Goal: Communication & Community: Answer question/provide support

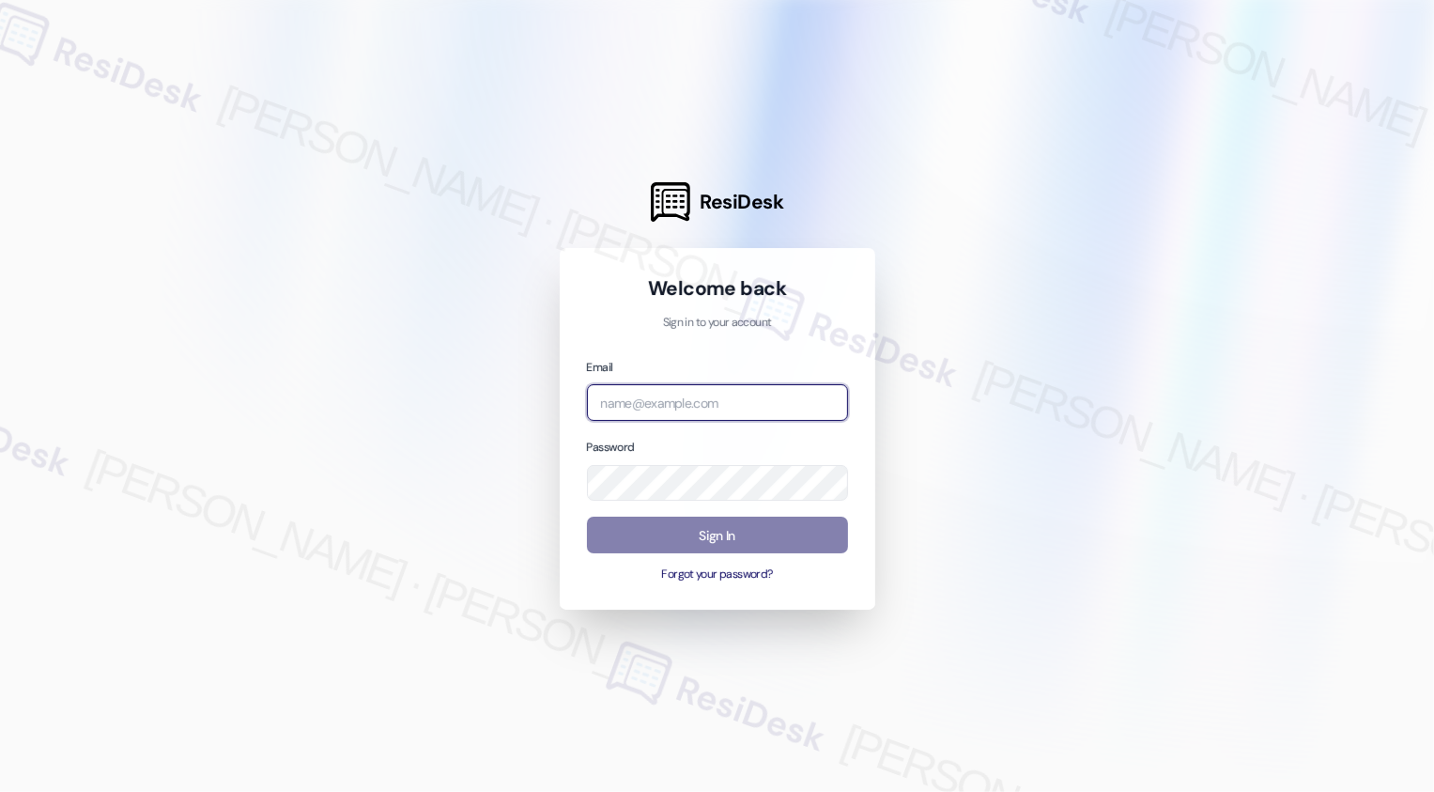
click at [698, 392] on input "email" at bounding box center [717, 402] width 261 height 37
type input "automated-surveys-home_now_properties-[PERSON_NAME].[PERSON_NAME]@home_now_[DOM…"
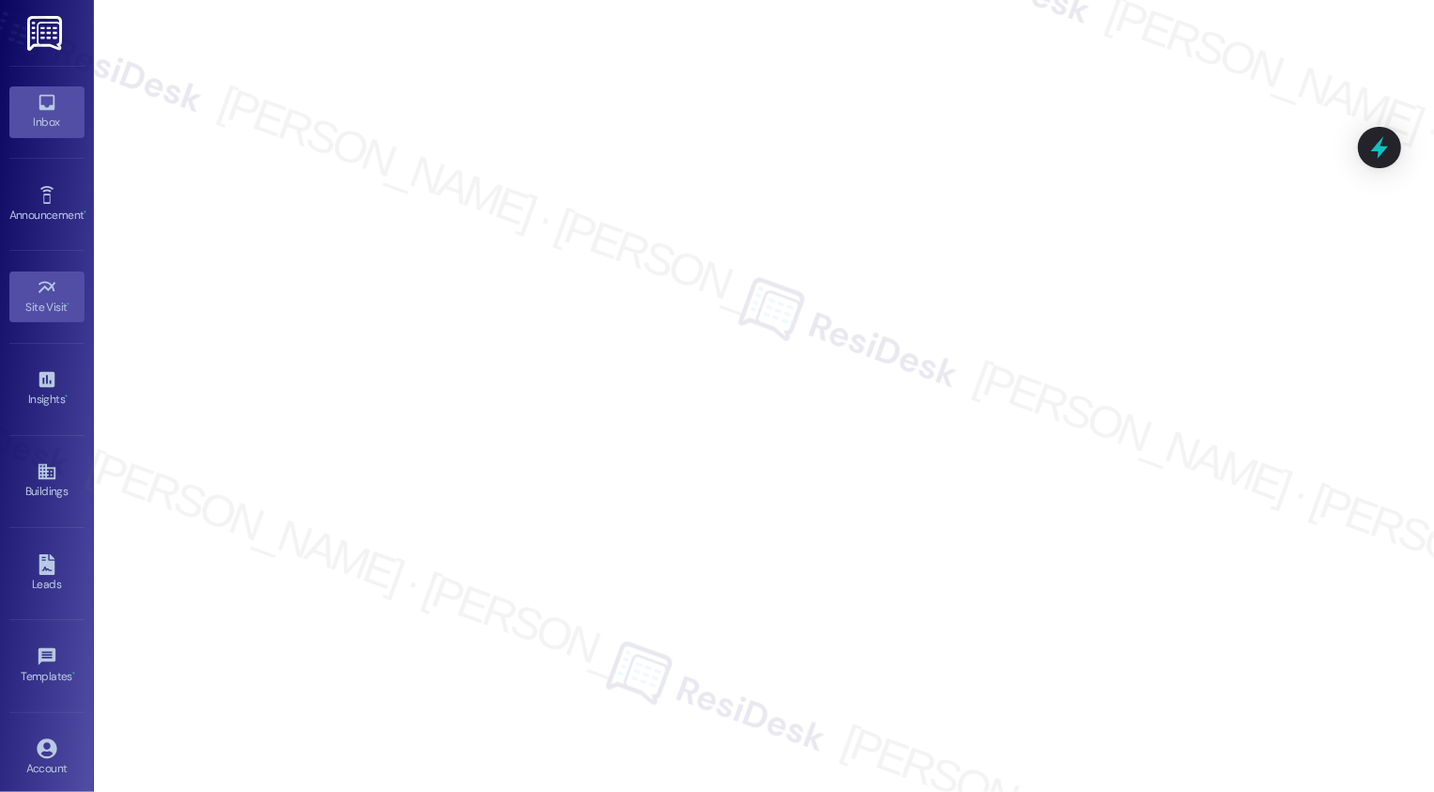
click at [46, 116] on div "Inbox" at bounding box center [47, 122] width 94 height 19
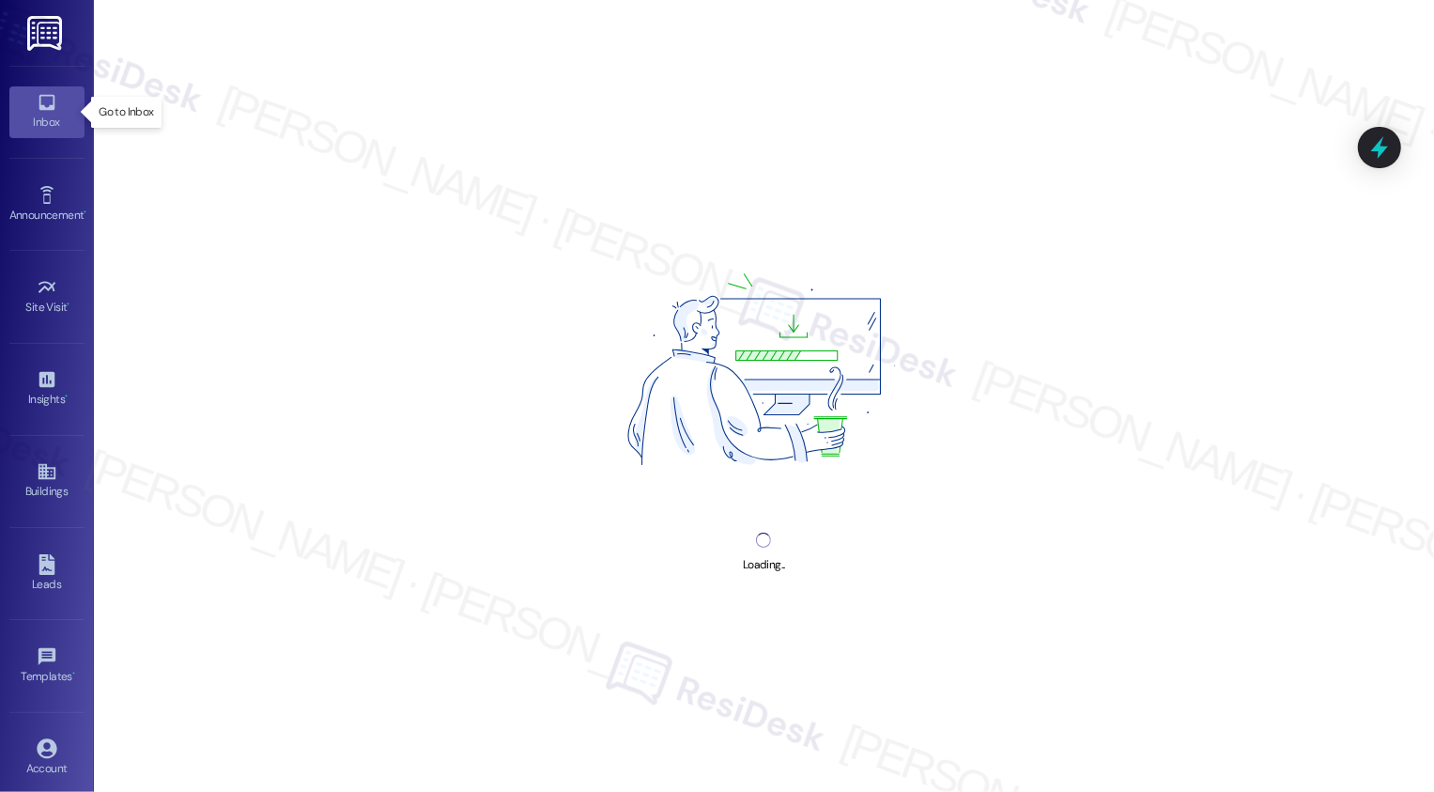
click at [46, 116] on div "Inbox" at bounding box center [47, 122] width 94 height 19
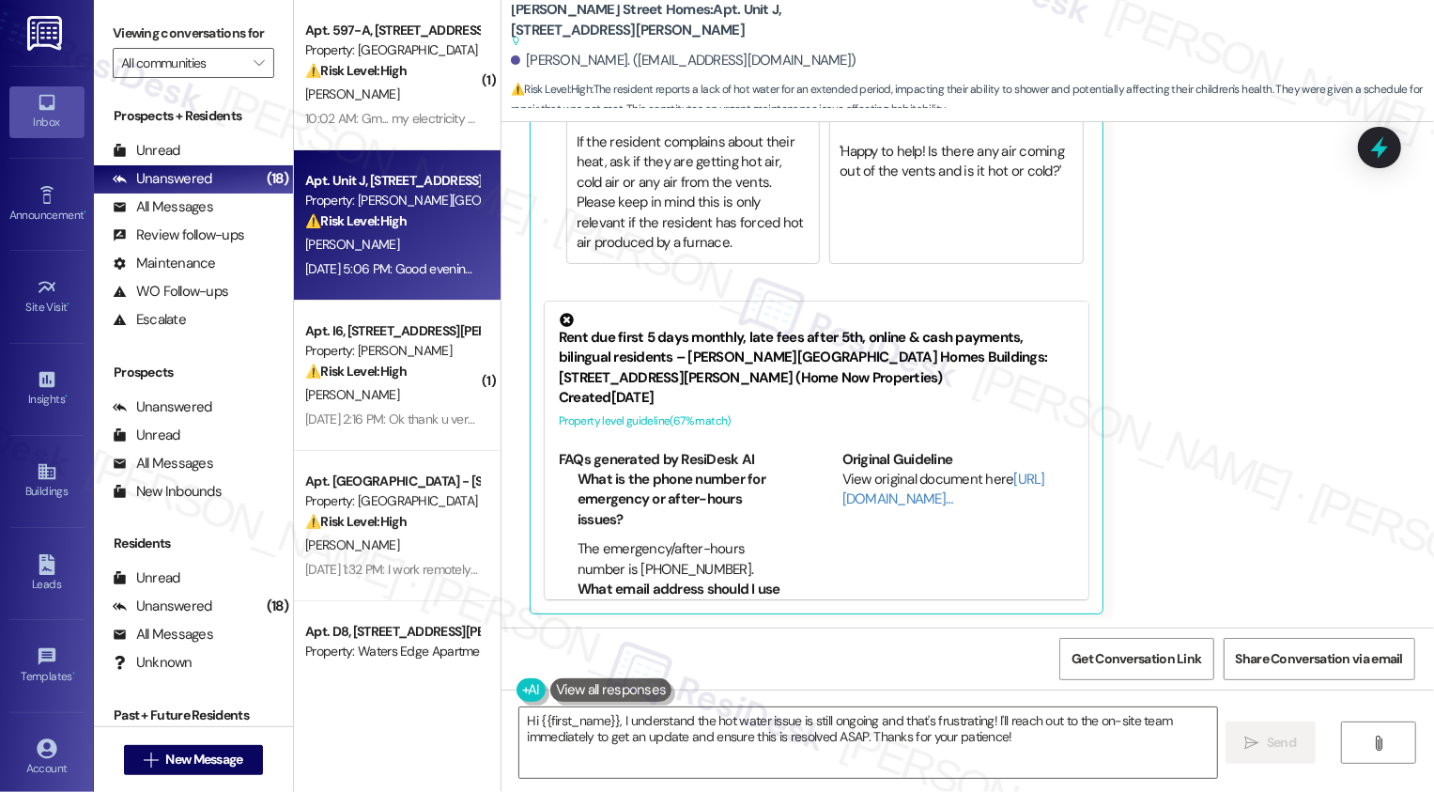
click at [557, 319] on icon at bounding box center [567, 320] width 20 height 20
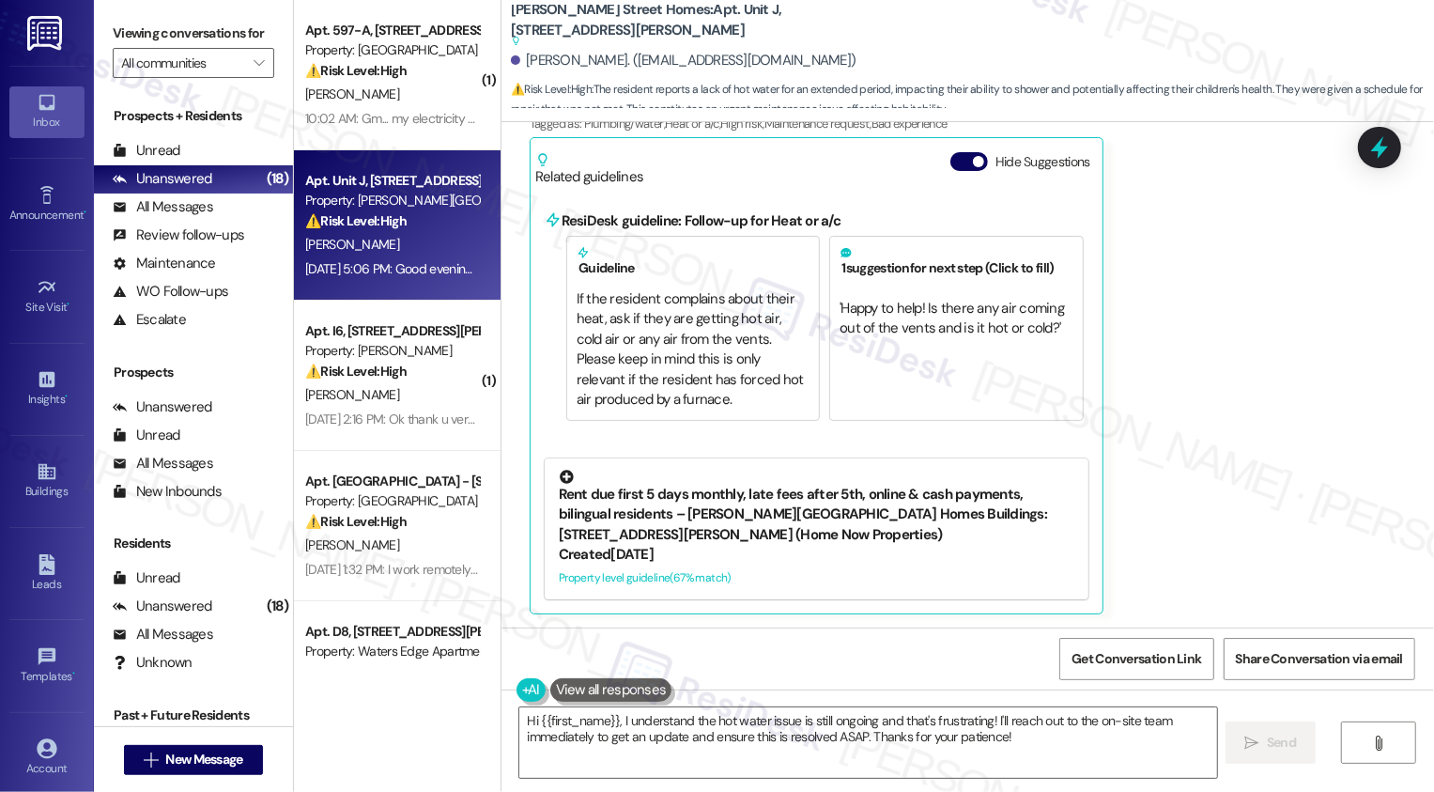
scroll to position [1010, 0]
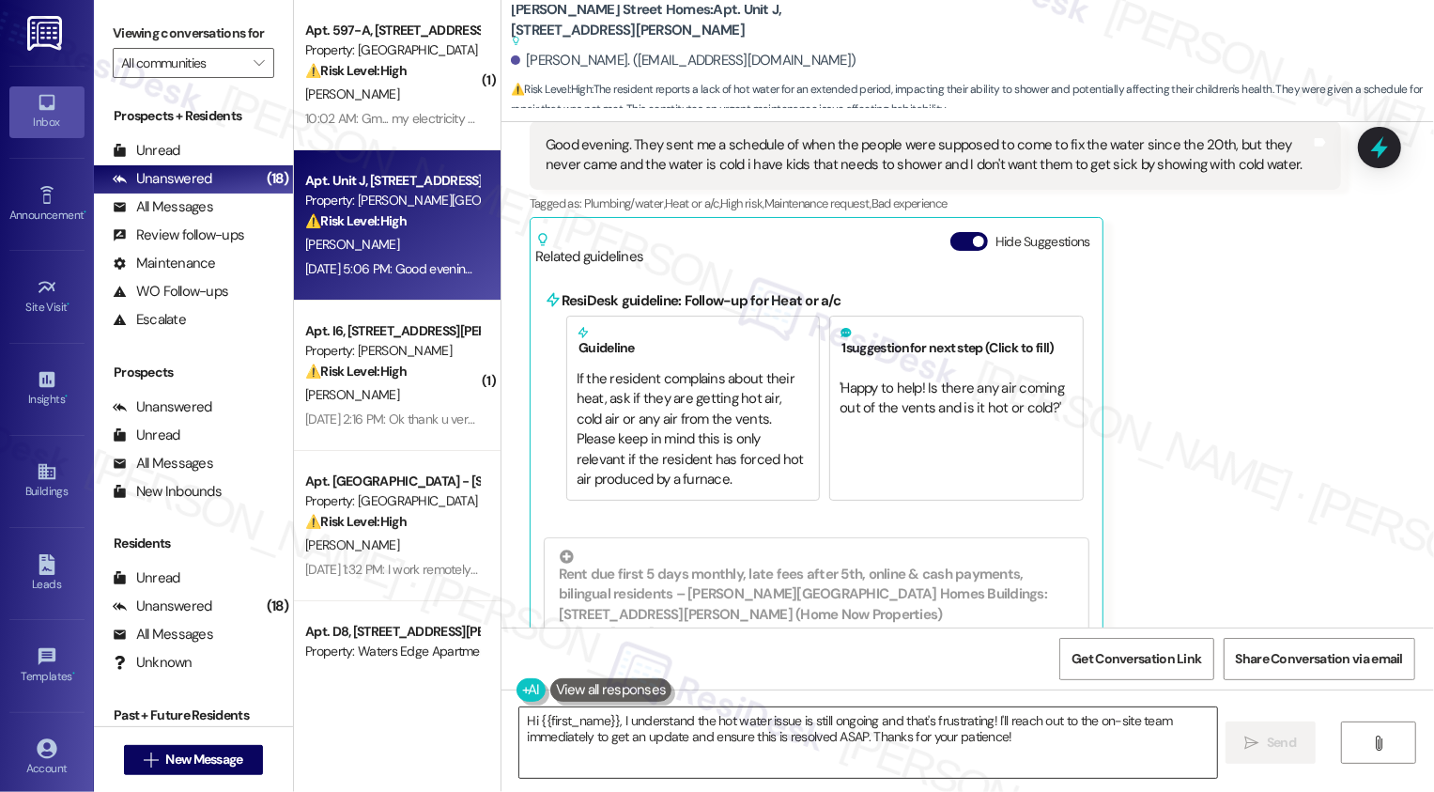
click at [626, 720] on textarea "Hi {{first_name}}, I understand the hot water issue is still ongoing and that's…" at bounding box center [868, 742] width 698 height 70
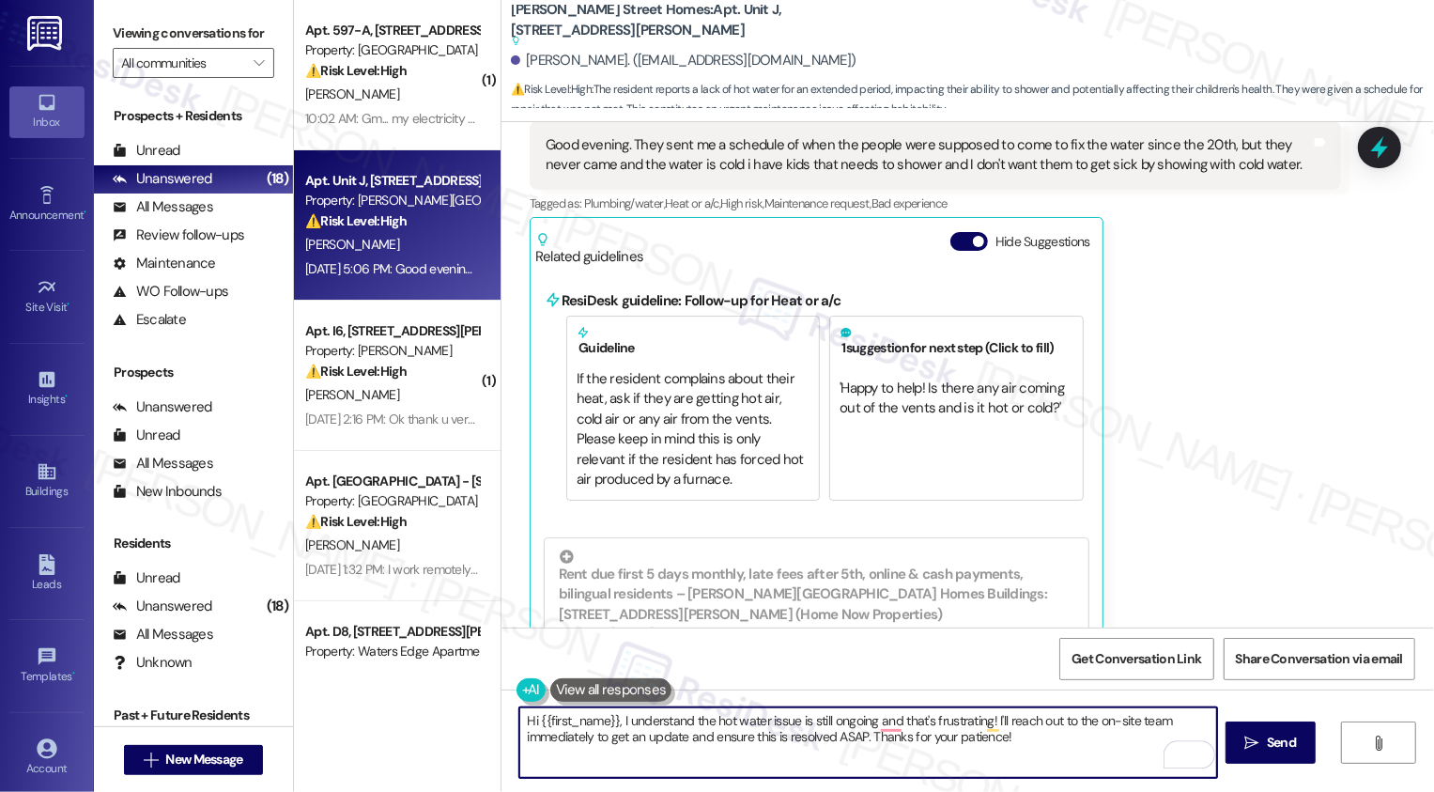
drag, startPoint x: 612, startPoint y: 720, endPoint x: 942, endPoint y: 788, distance: 336.8
click at [943, 790] on div "Hi {{first_name}}, I understand the hot water issue is still ongoing and that's…" at bounding box center [968, 759] width 933 height 141
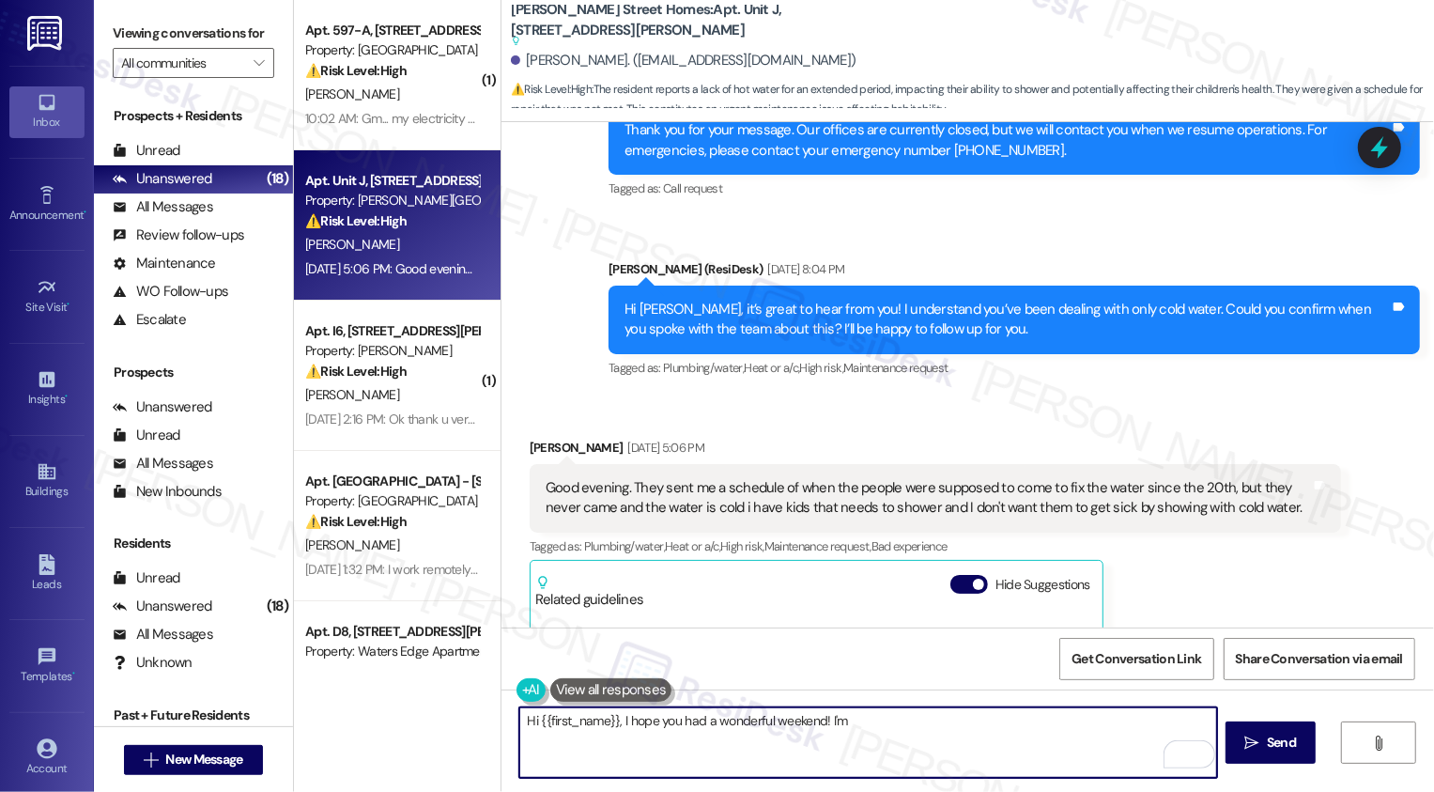
scroll to position [702, 0]
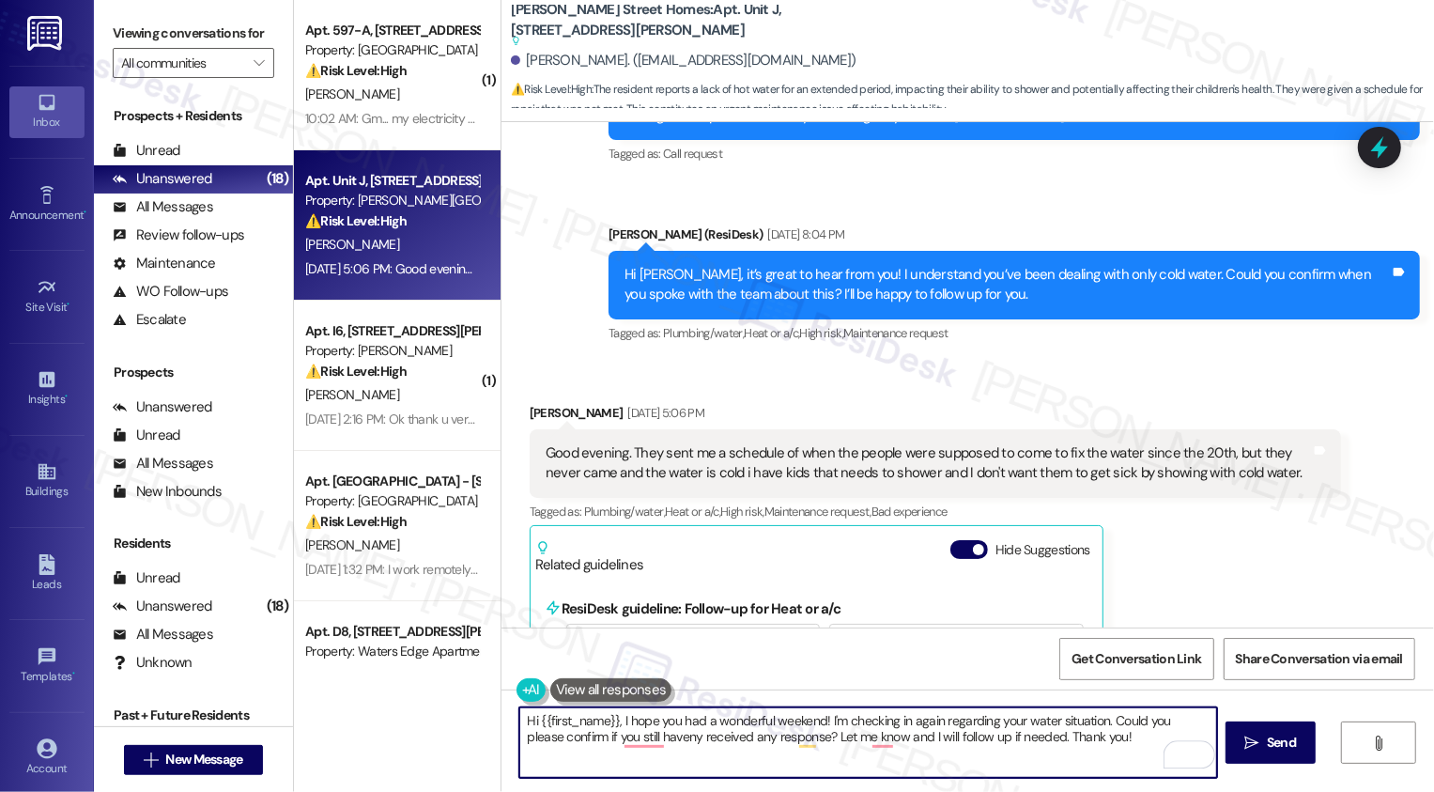
click at [633, 748] on textarea "Hi {{first_name}}, I hope you had a wonderful weekend! I'm checking in again re…" at bounding box center [868, 742] width 698 height 70
click at [633, 743] on textarea "Hi {{first_name}}, I hope you had a wonderful weekend! I'm checking in again re…" at bounding box center [868, 742] width 698 height 70
type textarea "Hi {{first_name}}, I hope you had a wonderful weekend! I'm checking in again re…"
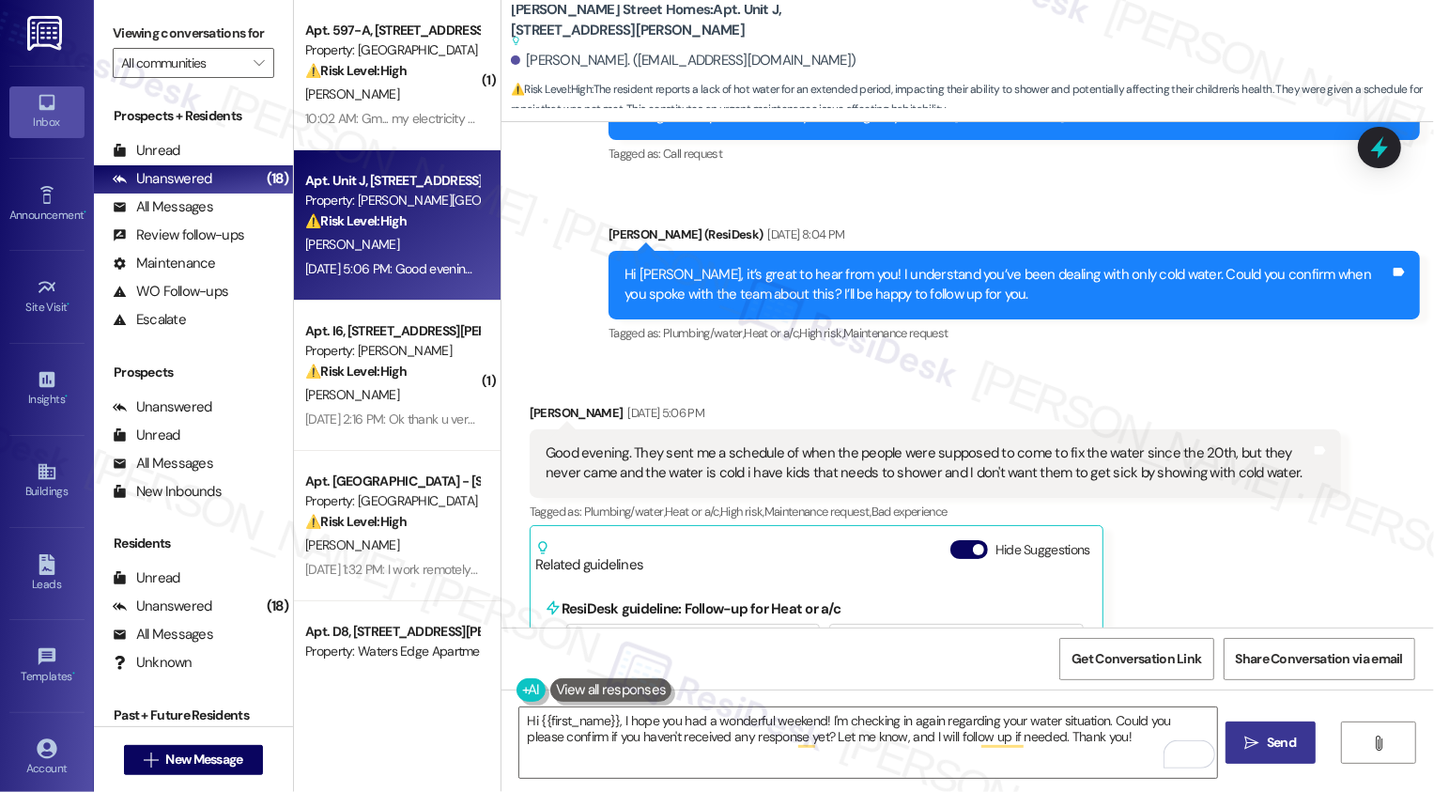
click at [1251, 745] on icon "" at bounding box center [1253, 743] width 14 height 15
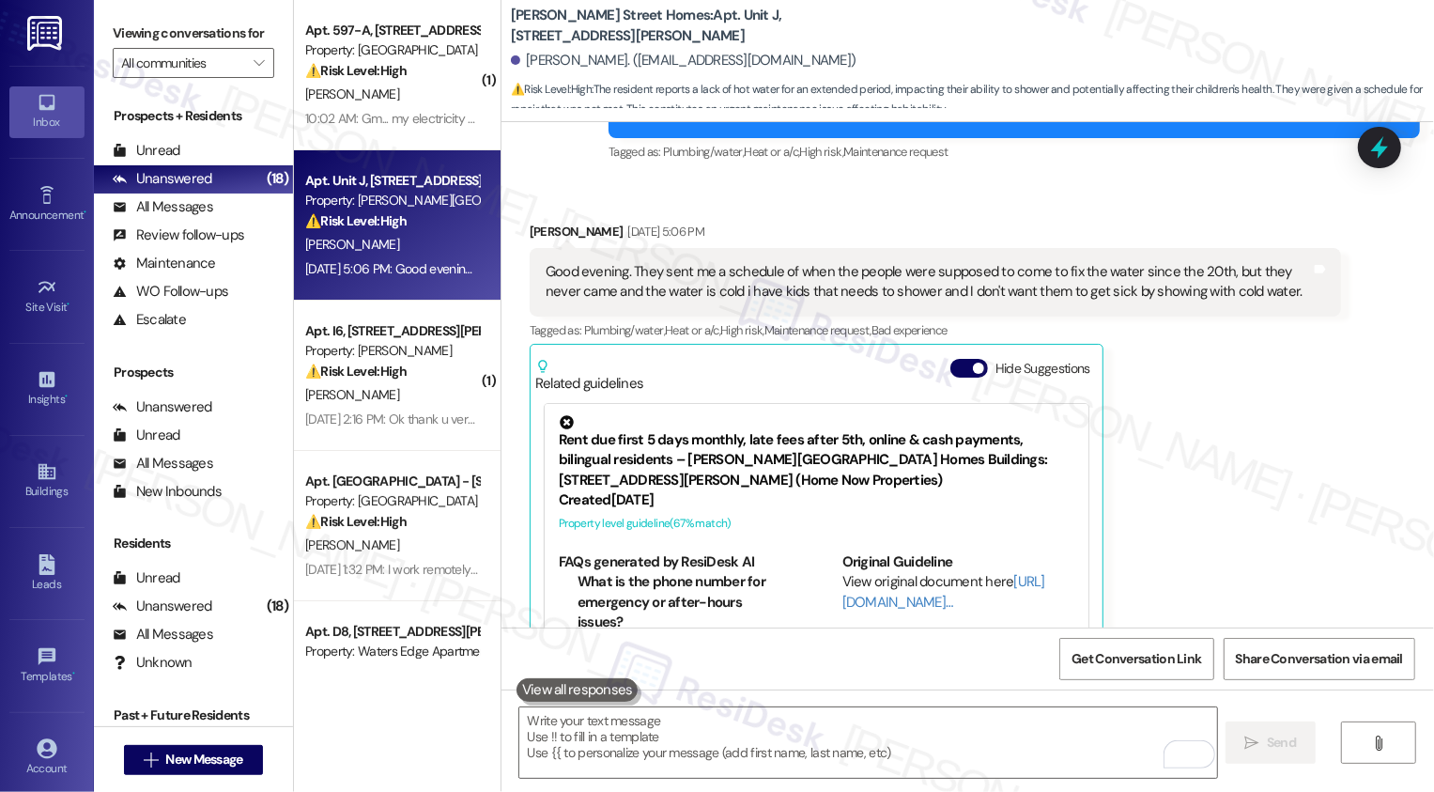
scroll to position [985, 0]
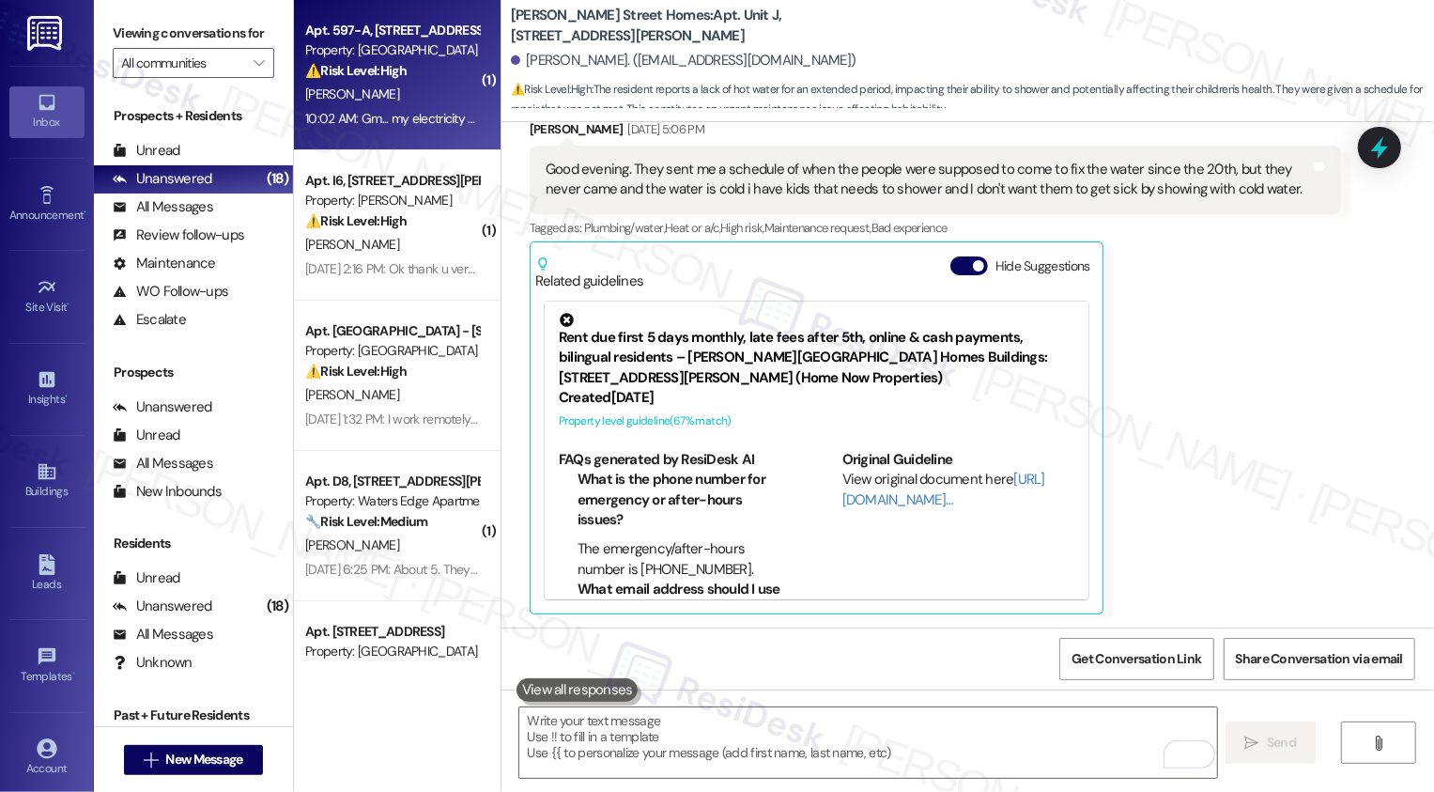
click at [320, 48] on div "Property: [GEOGRAPHIC_DATA]" at bounding box center [392, 50] width 174 height 20
type textarea "Fetching suggested responses. Please feel free to read through the conversation…"
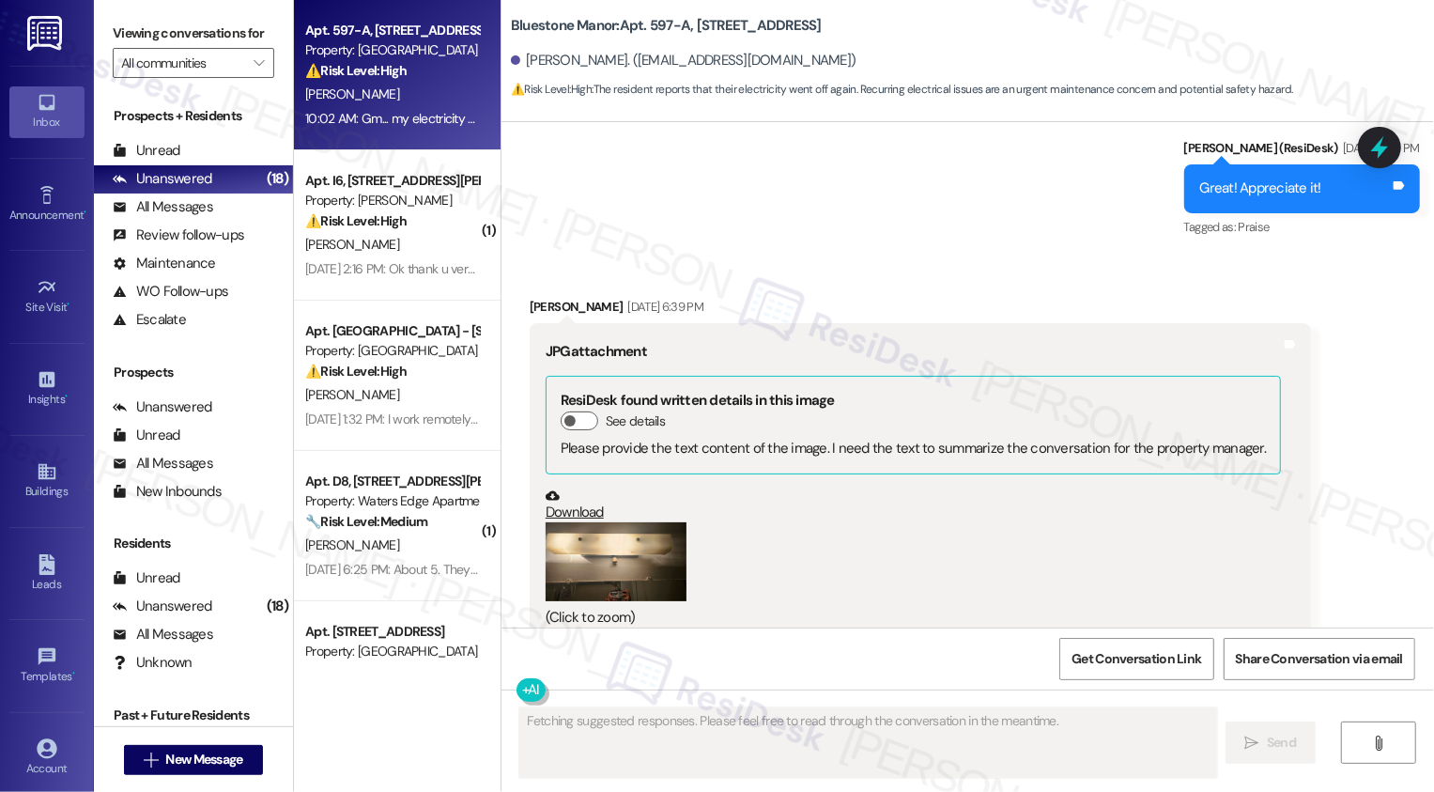
scroll to position [4131, 0]
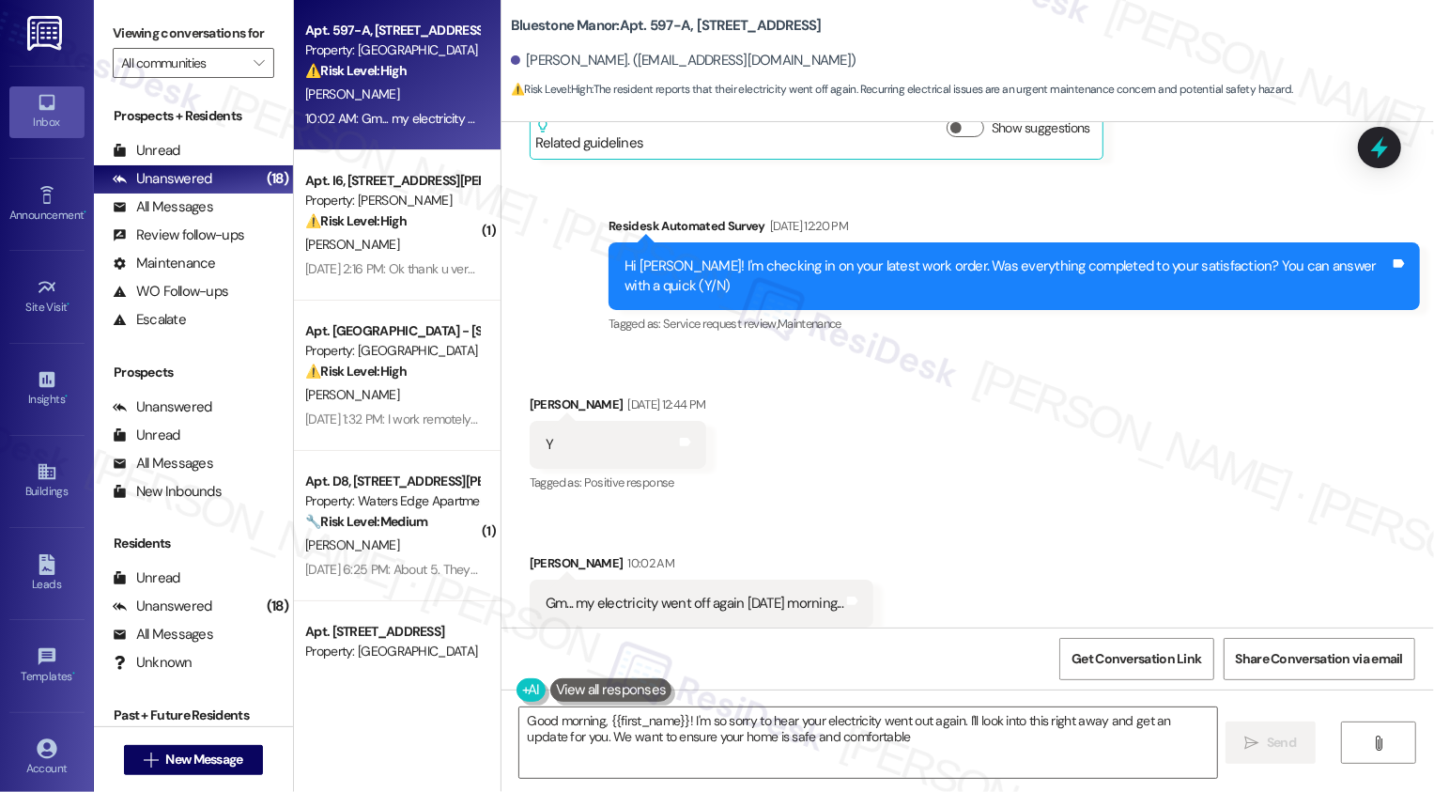
type textarea "Good morning, {{first_name}}! I'm so sorry to hear your electricity went out ag…"
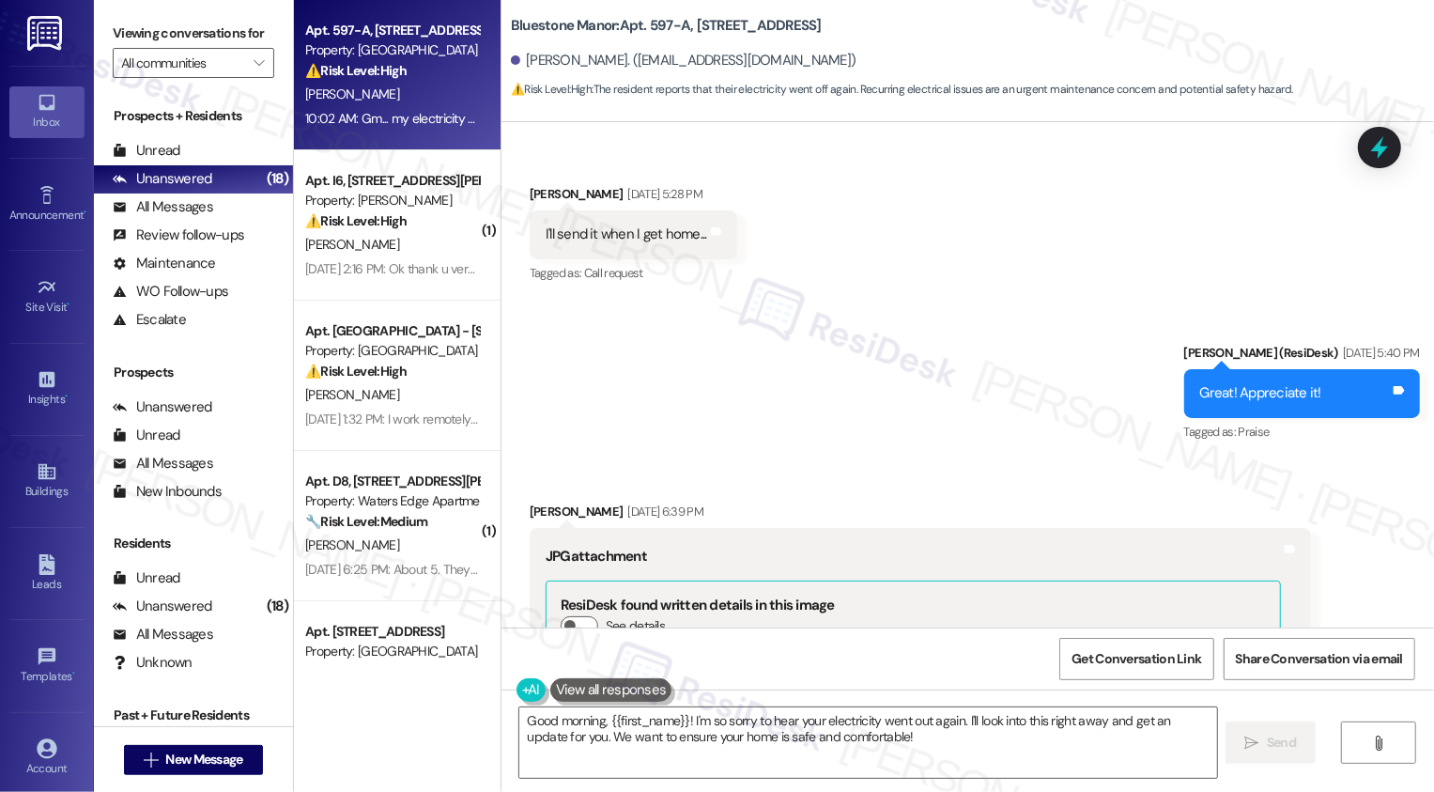
scroll to position [3584, 0]
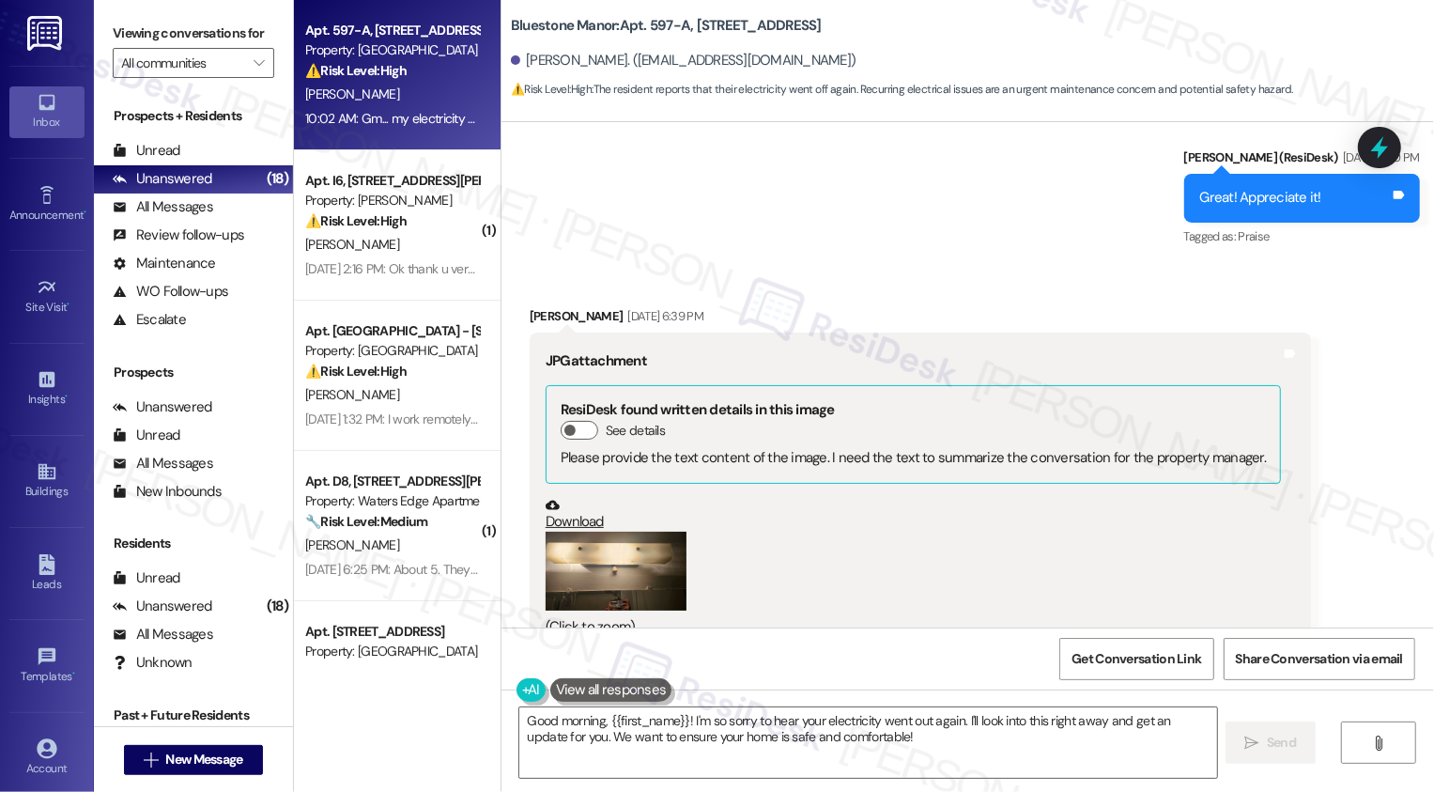
click at [588, 532] on button "Zoom image" at bounding box center [616, 571] width 141 height 79
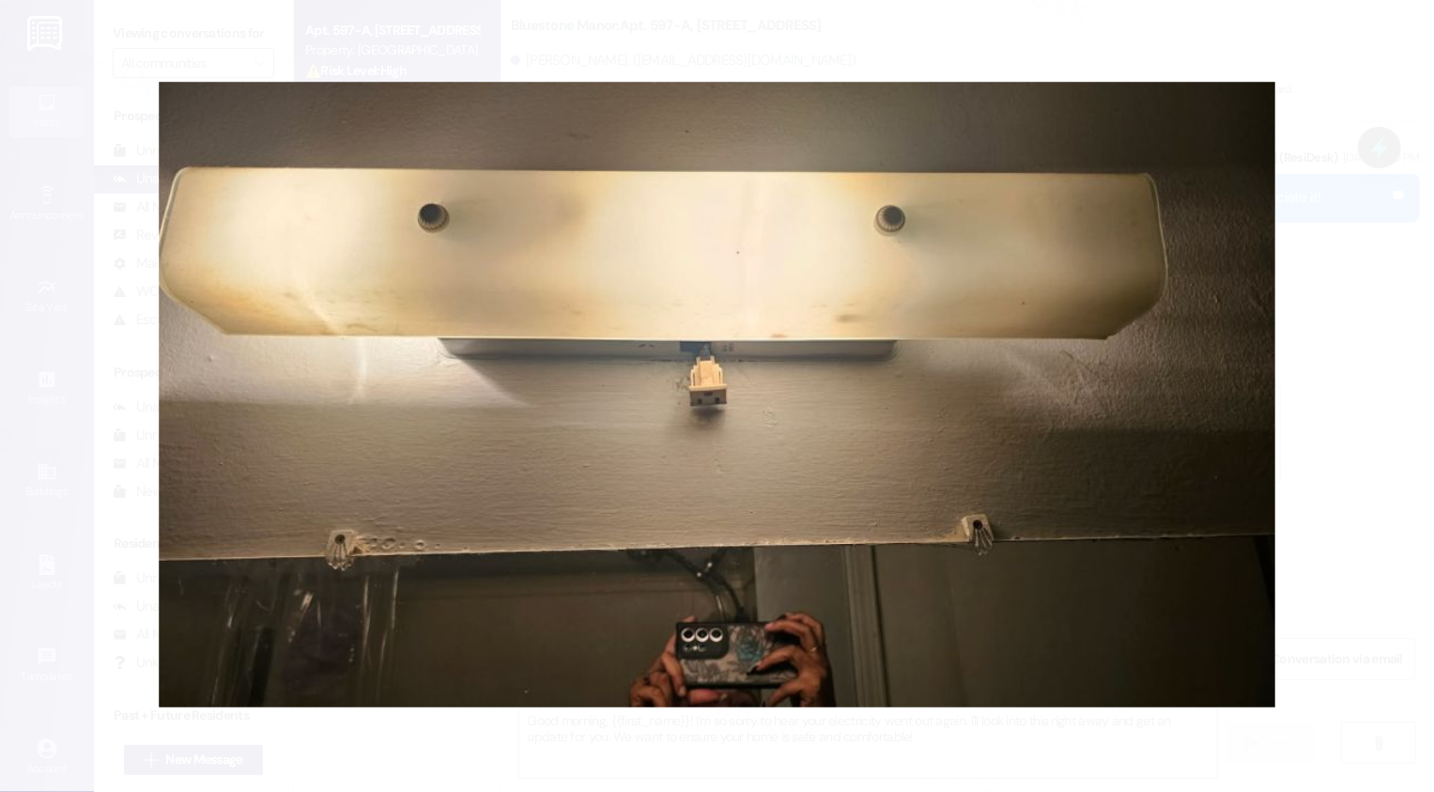
click at [1328, 492] on button "Unzoom image" at bounding box center [717, 396] width 1434 height 792
